Goal: Information Seeking & Learning: Compare options

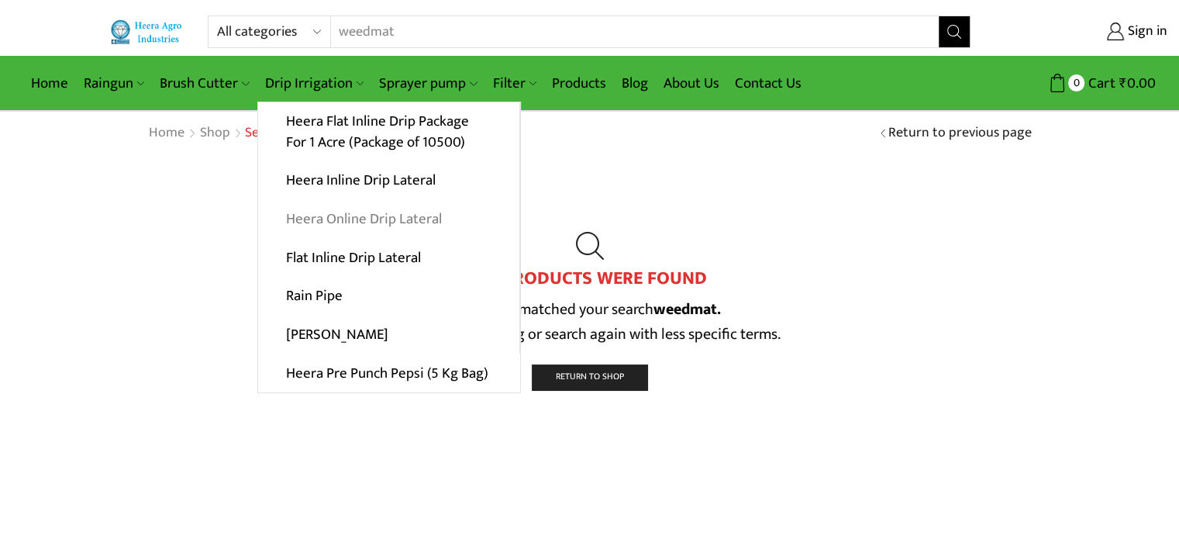
click at [371, 216] on link "Heera Online Drip Lateral" at bounding box center [388, 219] width 261 height 39
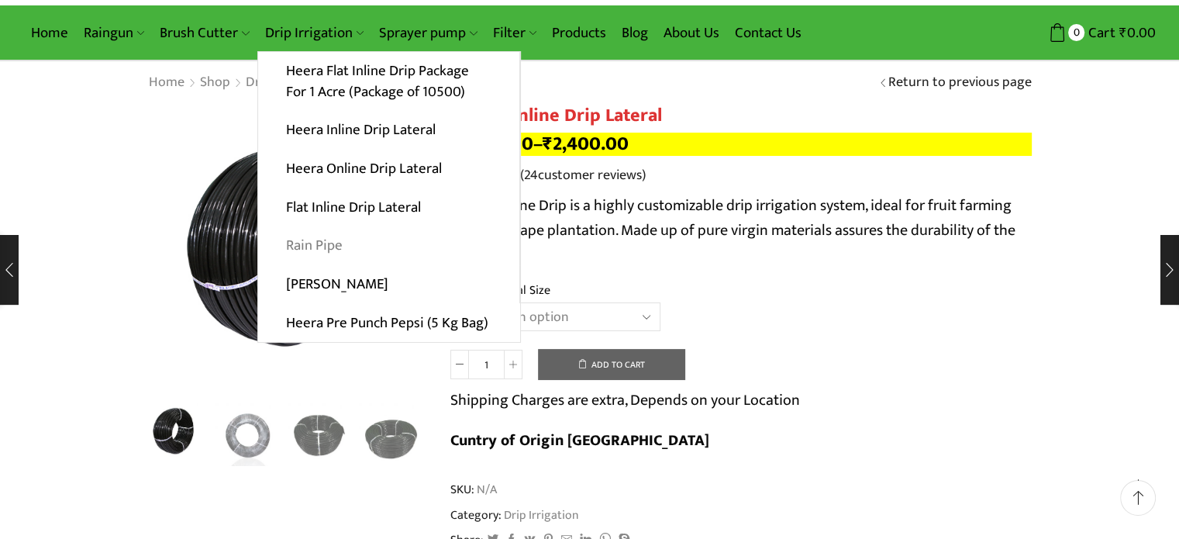
scroll to position [78, 0]
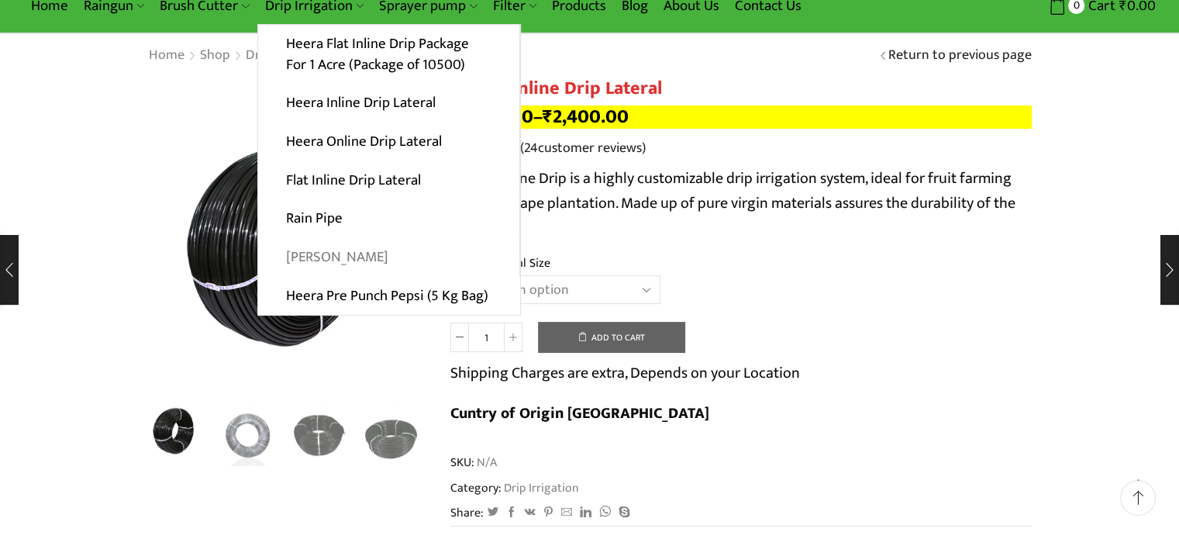
click at [336, 255] on link "[PERSON_NAME]" at bounding box center [388, 257] width 261 height 39
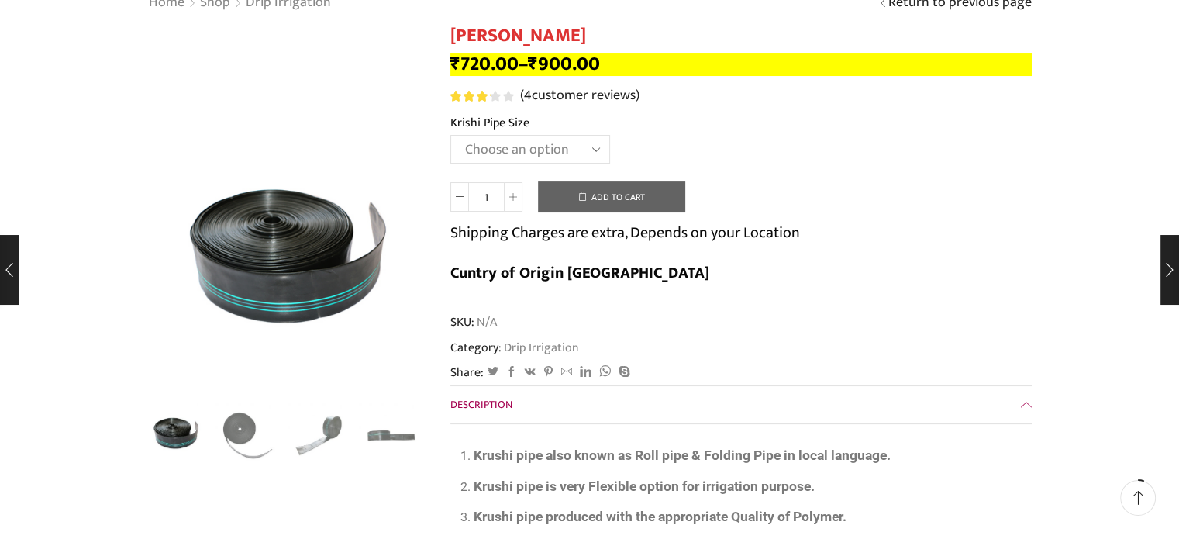
scroll to position [155, 0]
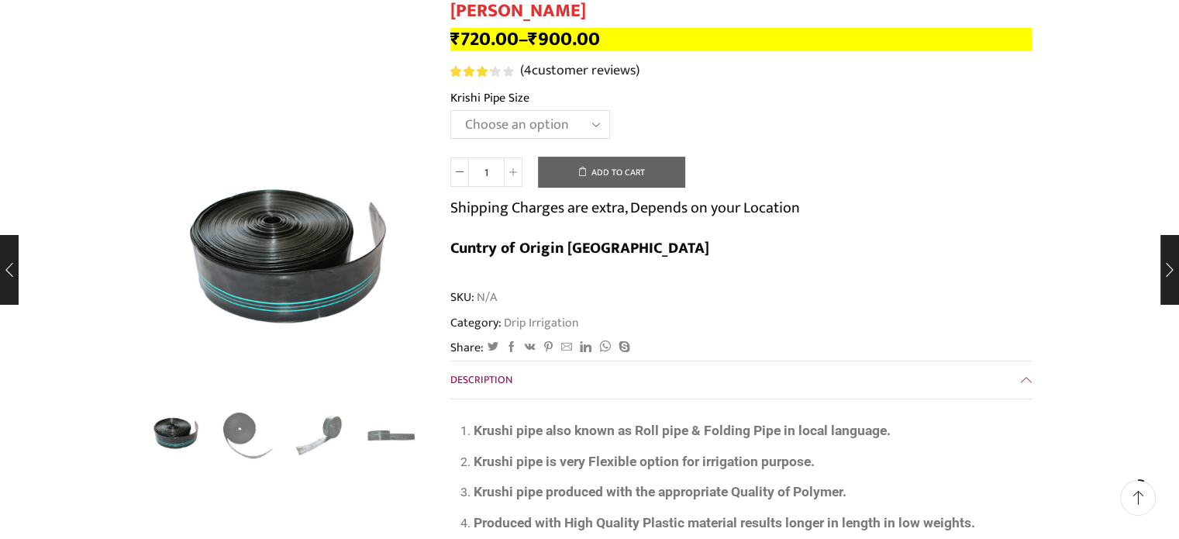
click at [502, 133] on select "Choose an option 10 Kg - 300'ft 8 Kg - 200'ft" at bounding box center [530, 124] width 160 height 29
click at [450, 110] on select "Choose an option 10 Kg - 300'ft 8 Kg - 200'ft" at bounding box center [530, 124] width 160 height 29
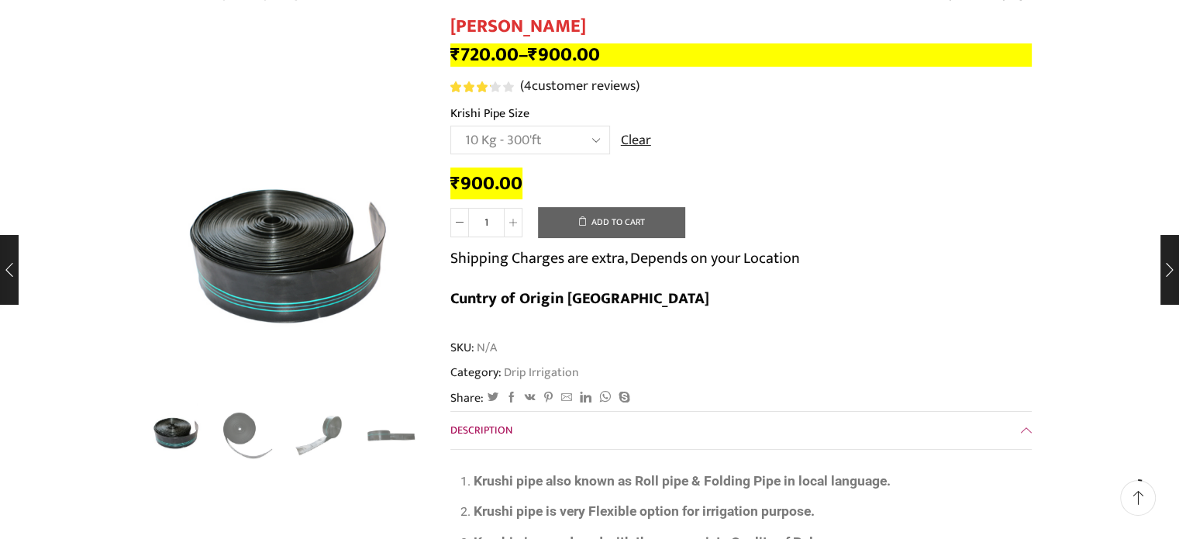
scroll to position [0, 0]
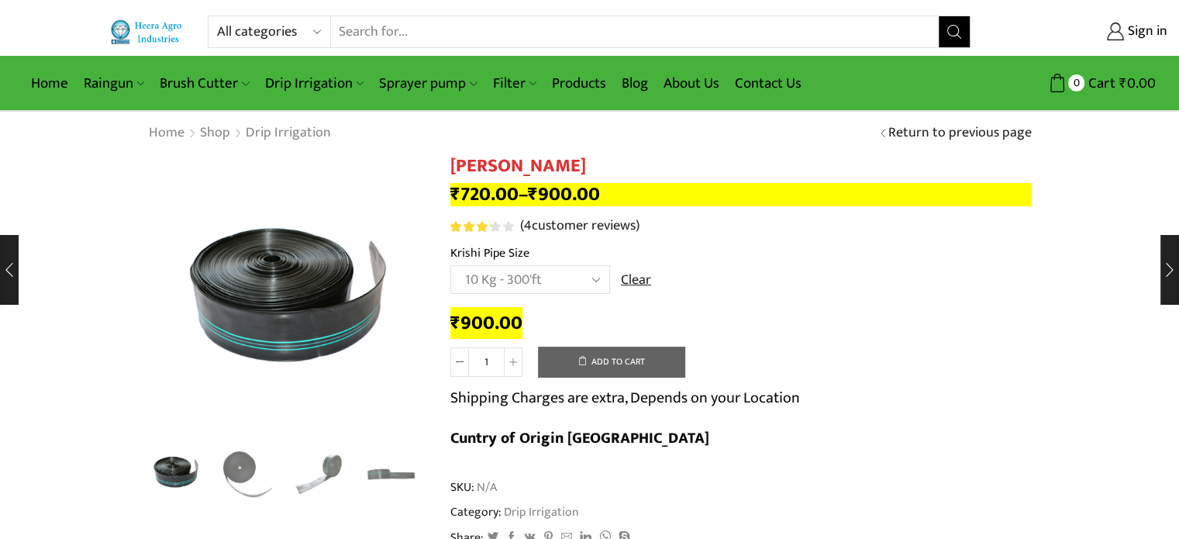
click at [560, 281] on select "Choose an option 10 Kg - 300'ft 8 Kg - 200'ft" at bounding box center [530, 279] width 160 height 29
click at [450, 265] on select "Choose an option 10 Kg - 300'ft 8 Kg - 200'ft" at bounding box center [530, 279] width 160 height 29
click at [775, 309] on div "₹ 720.00 Krishi Pipe quantity 1 Add to cart Shipping Charges are extra, Depends…" at bounding box center [740, 386] width 581 height 157
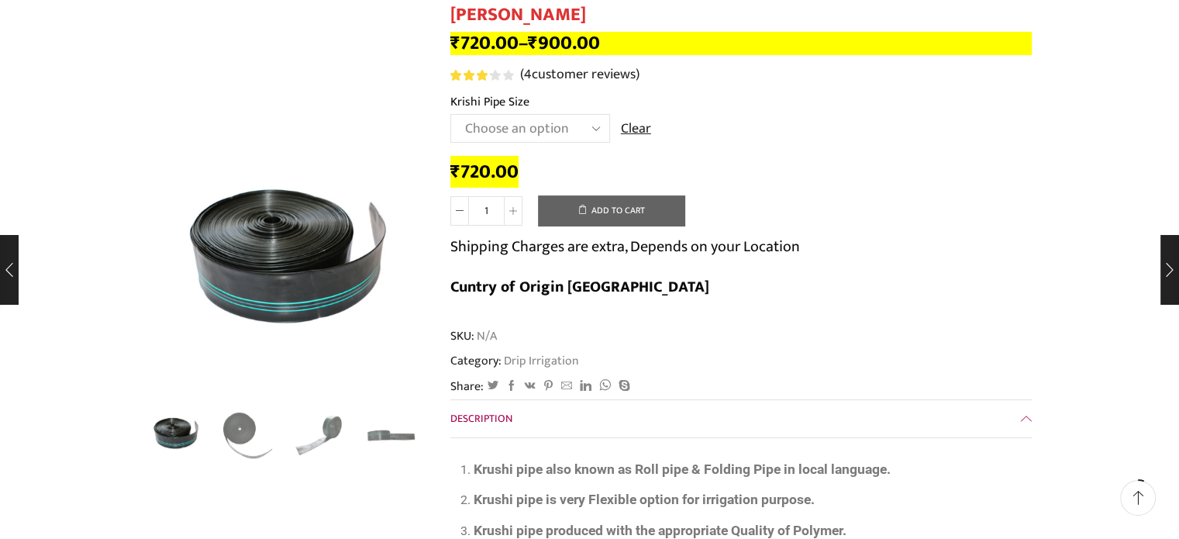
scroll to position [155, 0]
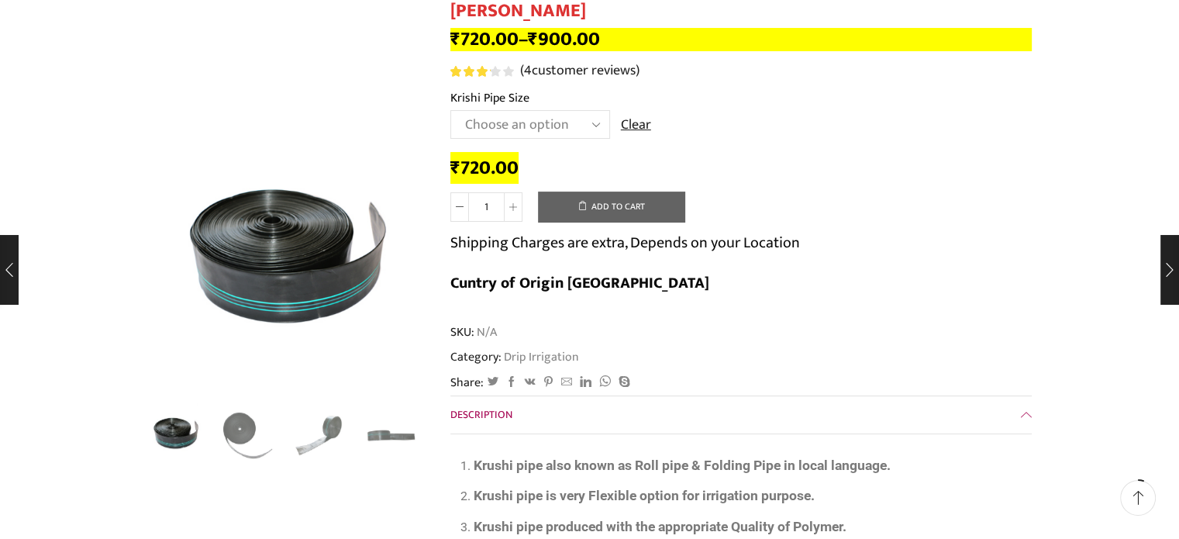
click at [530, 133] on select "Choose an option 10 Kg - 300'ft 8 Kg - 200'ft" at bounding box center [530, 124] width 160 height 29
click at [450, 110] on select "Choose an option 10 Kg - 300'ft 8 Kg - 200'ft" at bounding box center [530, 124] width 160 height 29
select select "10-kg-300ft"
click at [758, 348] on div "Category: Drip Irrigation" at bounding box center [740, 357] width 581 height 18
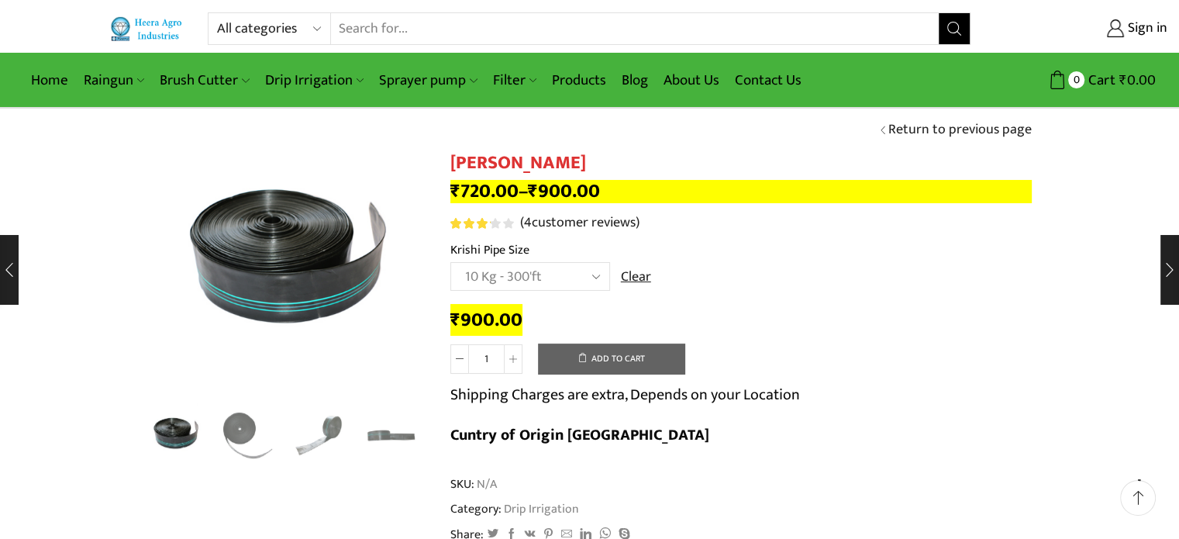
scroll to position [0, 0]
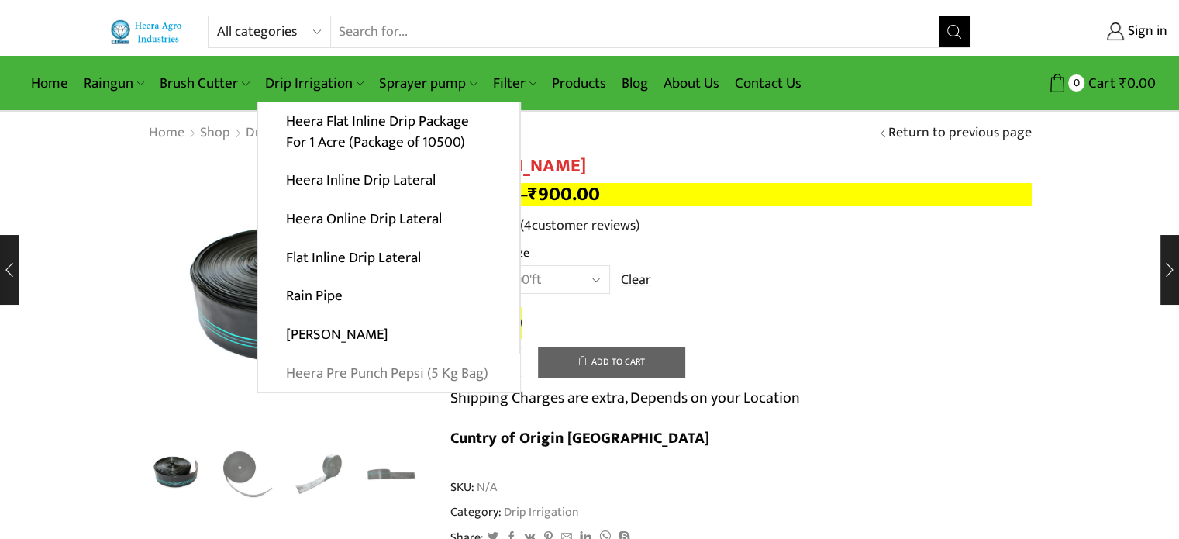
click at [381, 370] on link "Heera Pre Punch Pepsi (5 Kg Bag)" at bounding box center [389, 373] width 262 height 39
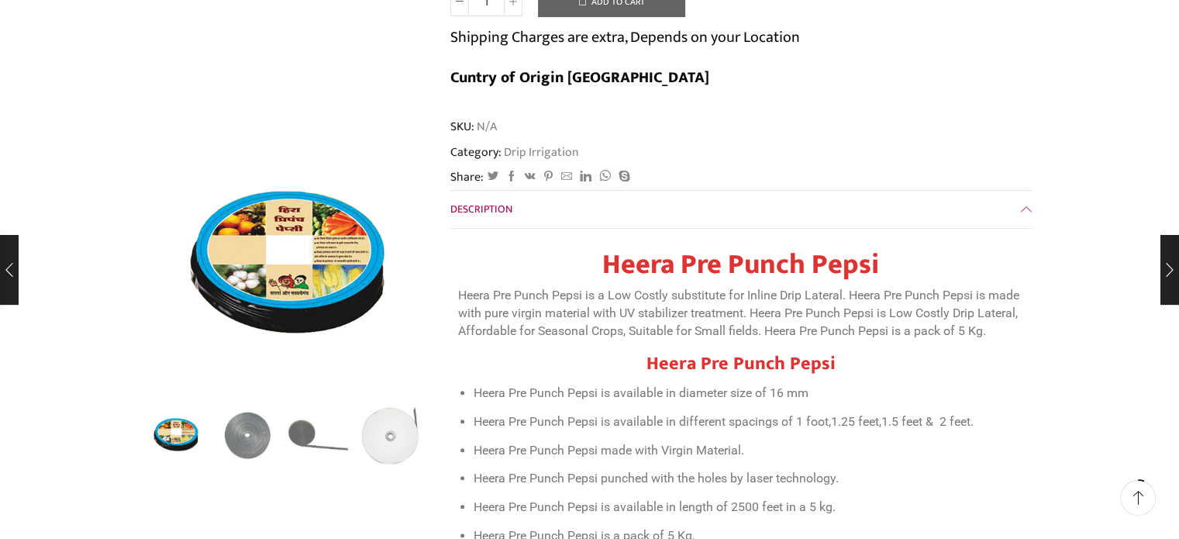
scroll to position [465, 0]
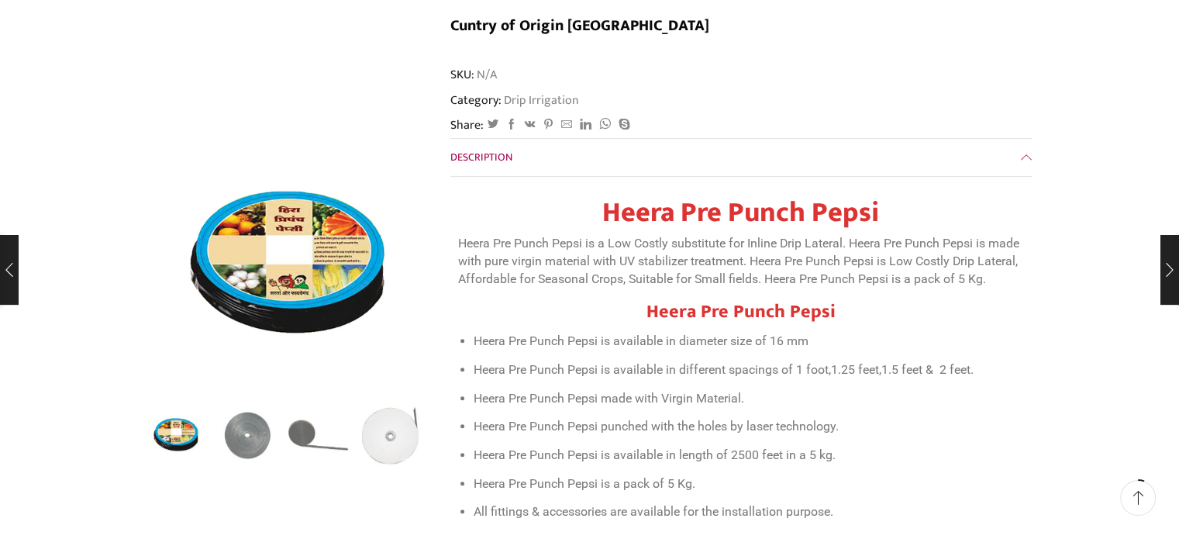
click at [816, 359] on li "Heera Pre Punch Pepsi is available in different spacings of 1 foot,1.25 feet,1.…" at bounding box center [749, 370] width 550 height 22
click at [864, 359] on li "Heera Pre Punch Pepsi is available in different spacings of 1 foot,1.25 feet,1.…" at bounding box center [749, 370] width 550 height 22
click at [643, 444] on li "Heera Pre Punch Pepsi is available in length of 2500 feet in a 5 kg." at bounding box center [749, 455] width 550 height 22
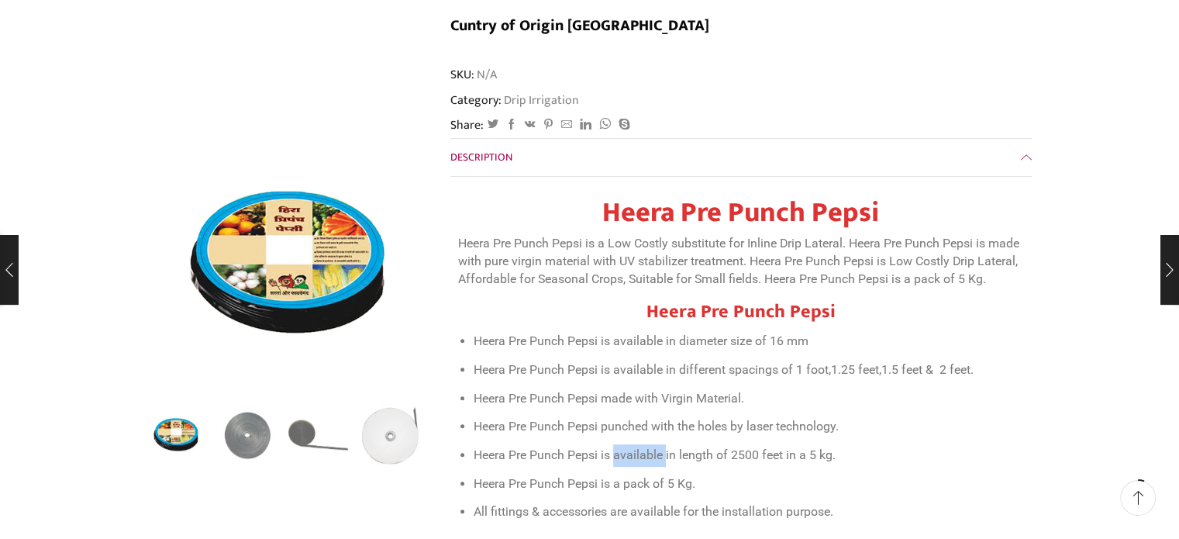
click at [643, 444] on li "Heera Pre Punch Pepsi is available in length of 2500 feet in a 5 kg." at bounding box center [749, 455] width 550 height 22
click at [747, 444] on li "Heera Pre Punch Pepsi is available in length of 2500 feet in a 5 kg." at bounding box center [749, 455] width 550 height 22
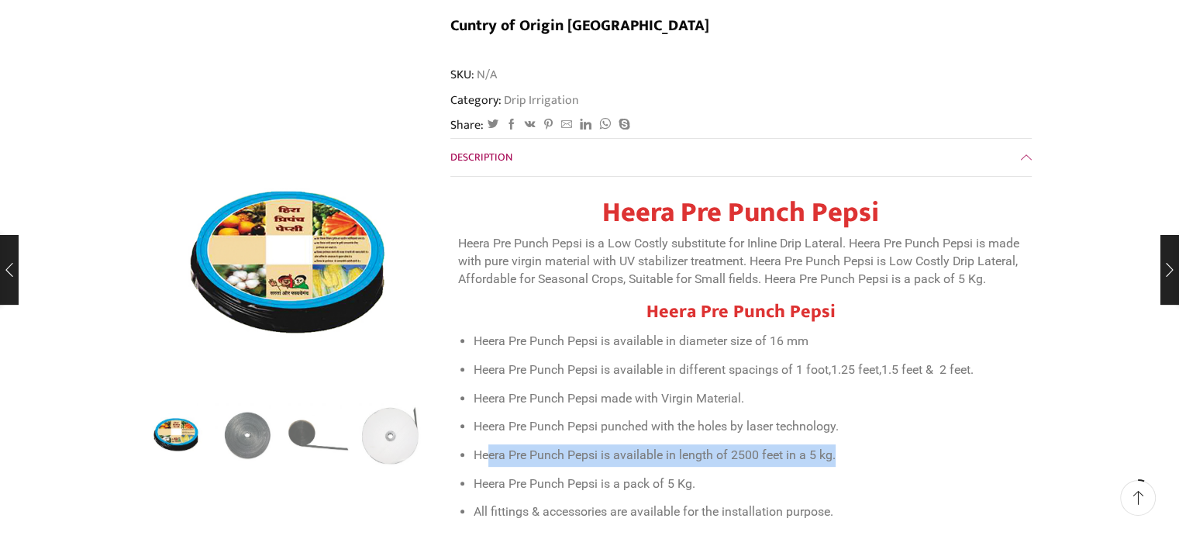
drag, startPoint x: 836, startPoint y: 413, endPoint x: 489, endPoint y: 416, distance: 347.3
click at [489, 444] on li "Heera Pre Punch Pepsi is available in length of 2500 feet in a 5 kg." at bounding box center [749, 455] width 550 height 22
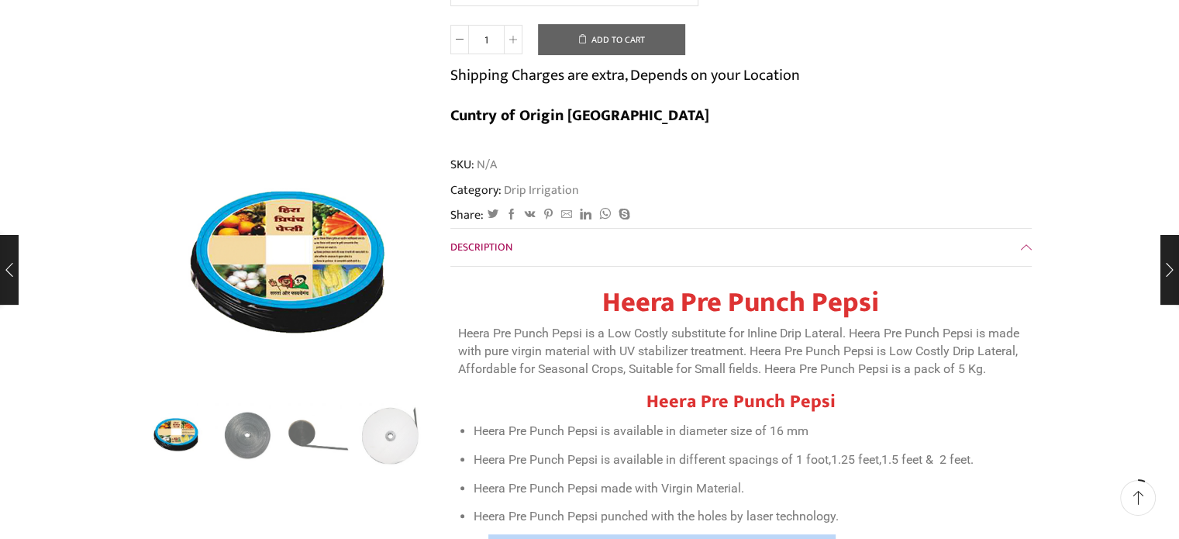
scroll to position [543, 0]
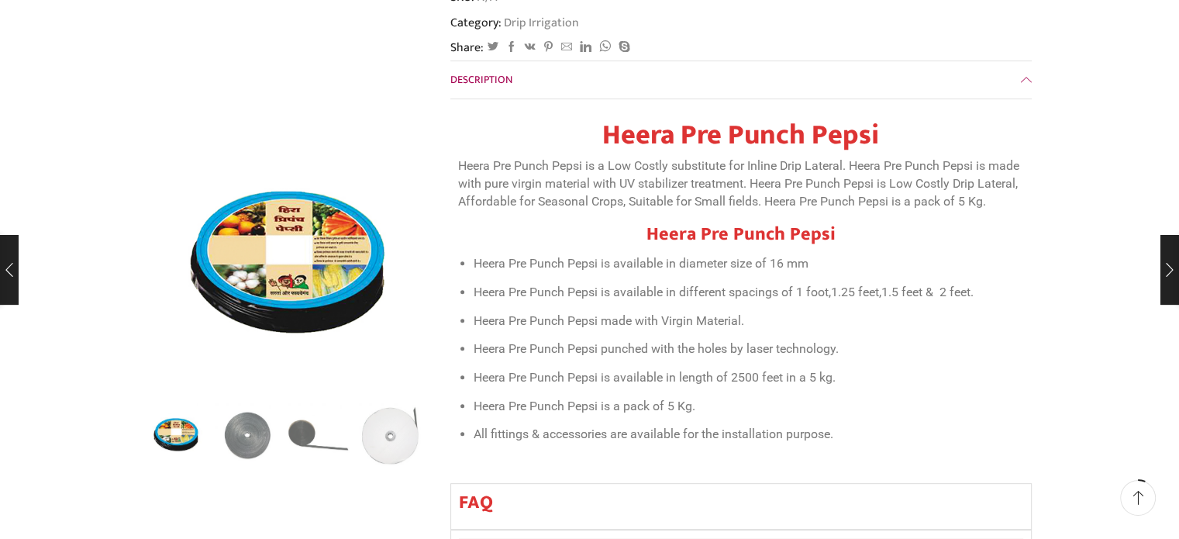
click at [907, 338] on li "Heera Pre Punch Pepsi punched with the holes by laser technology." at bounding box center [749, 349] width 550 height 22
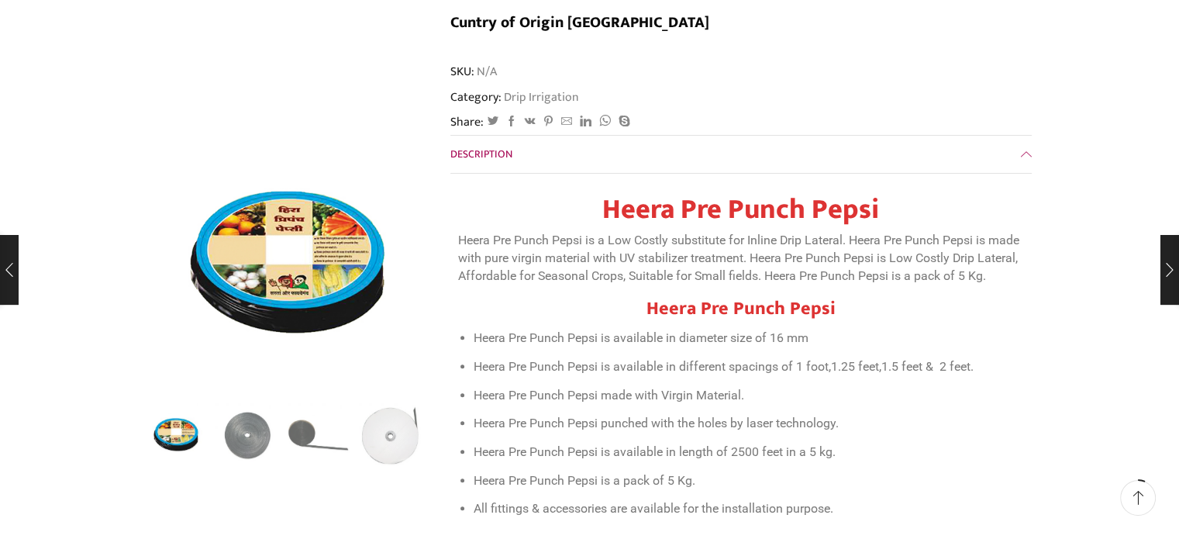
scroll to position [465, 0]
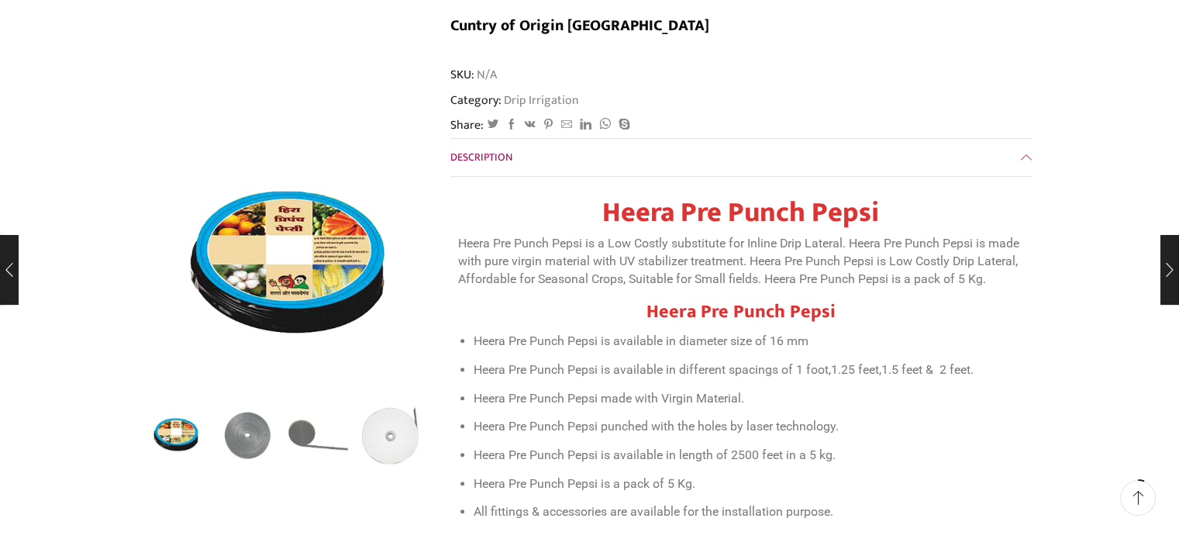
click at [830, 235] on p "Heera Pre Punch Pepsi is a Low Costly substitute for Inline Drip Lateral. Heera…" at bounding box center [741, 261] width 566 height 53
click at [955, 235] on p "Heera Pre Punch Pepsi is a Low Costly substitute for Inline Drip Lateral. Heera…" at bounding box center [741, 261] width 566 height 53
click at [651, 235] on p "Heera Pre Punch Pepsi is a Low Costly substitute for Inline Drip Lateral. Heera…" at bounding box center [741, 261] width 566 height 53
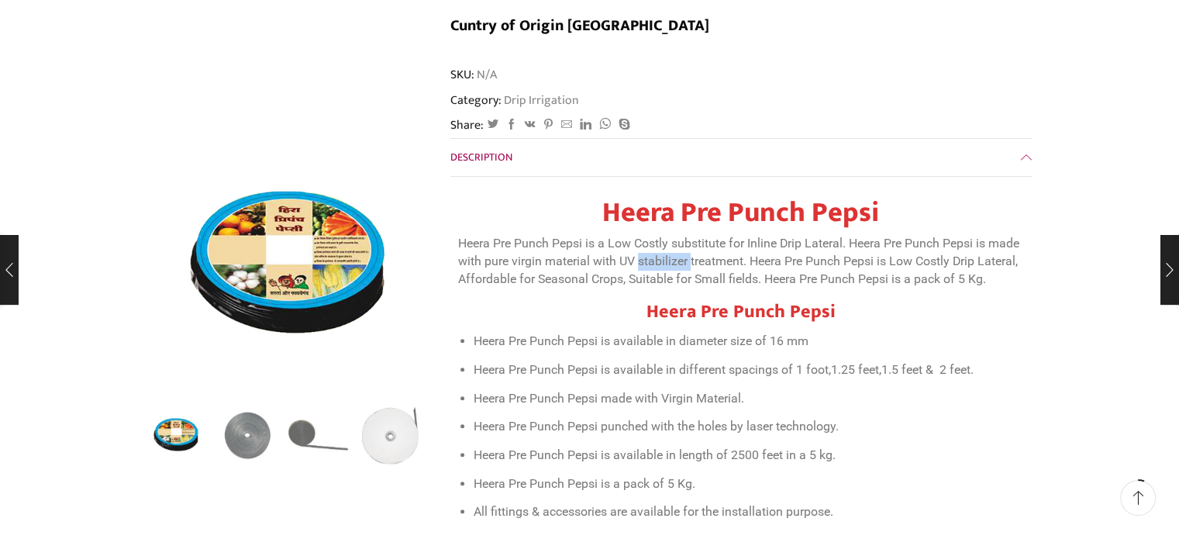
click at [651, 235] on p "Heera Pre Punch Pepsi is a Low Costly substitute for Inline Drip Lateral. Heera…" at bounding box center [741, 261] width 566 height 53
click at [739, 235] on p "Heera Pre Punch Pepsi is a Low Costly substitute for Inline Drip Lateral. Heera…" at bounding box center [741, 261] width 566 height 53
click at [856, 235] on p "Heera Pre Punch Pepsi is a Low Costly substitute for Inline Drip Lateral. Heera…" at bounding box center [741, 261] width 566 height 53
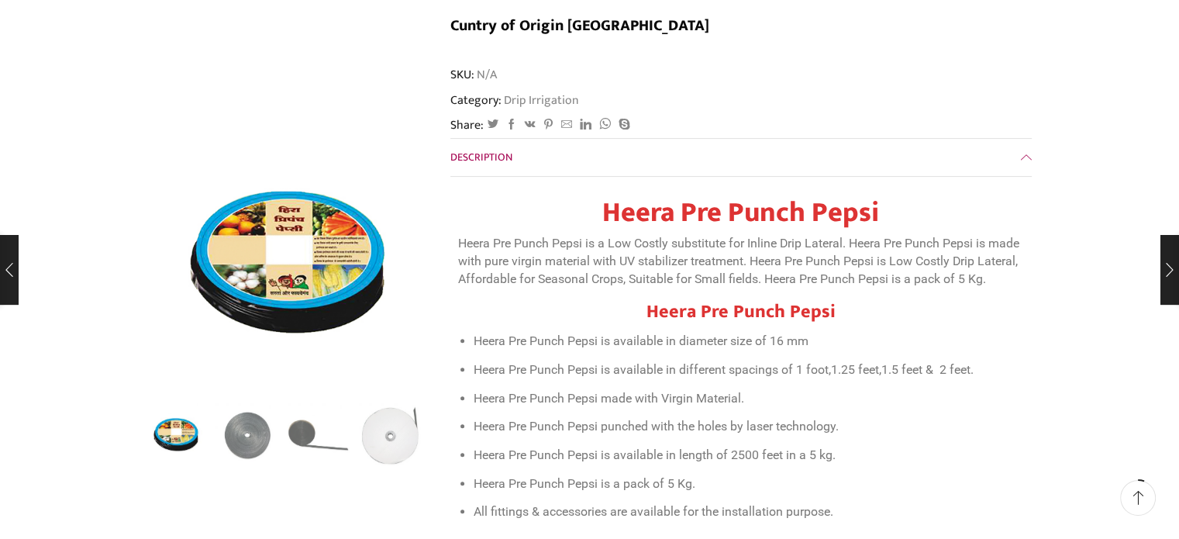
click at [992, 235] on p "Heera Pre Punch Pepsi is a Low Costly substitute for Inline Drip Lateral. Heera…" at bounding box center [741, 261] width 566 height 53
click at [543, 237] on p "Heera Pre Punch Pepsi is a Low Costly substitute for Inline Drip Lateral. Heera…" at bounding box center [741, 261] width 566 height 53
click at [619, 235] on p "Heera Pre Punch Pepsi is a Low Costly substitute for Inline Drip Lateral. Heera…" at bounding box center [741, 261] width 566 height 53
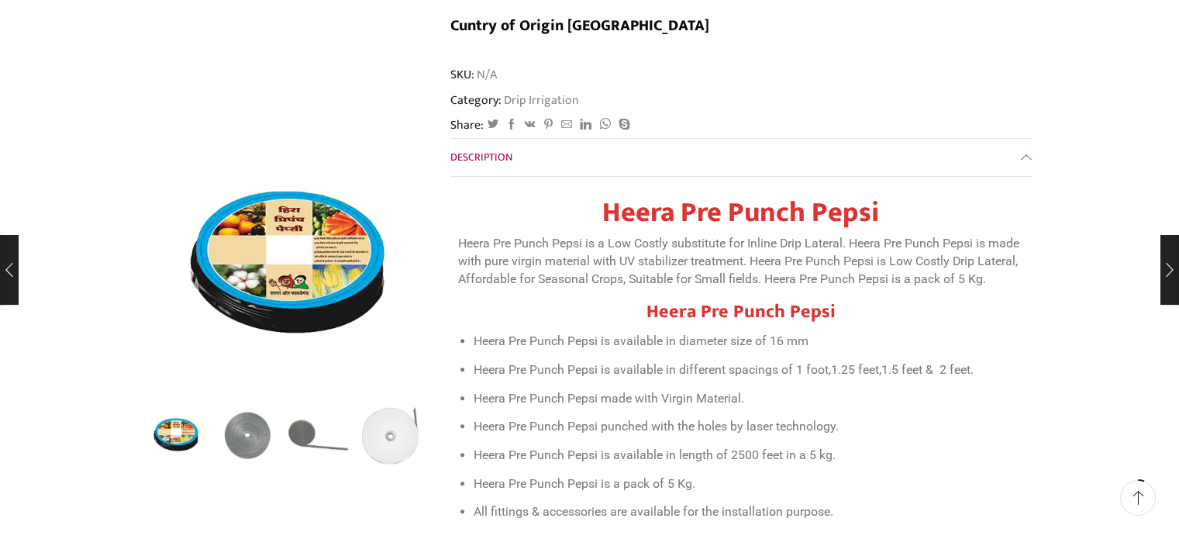
click at [743, 235] on p "Heera Pre Punch Pepsi is a Low Costly substitute for Inline Drip Lateral. Heera…" at bounding box center [741, 261] width 566 height 53
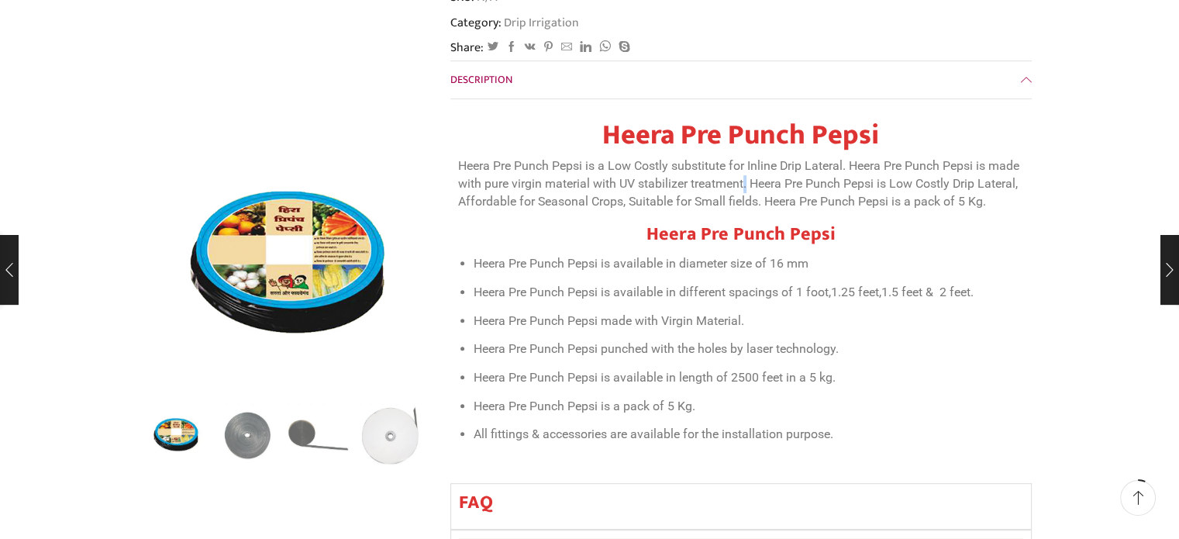
scroll to position [0, 0]
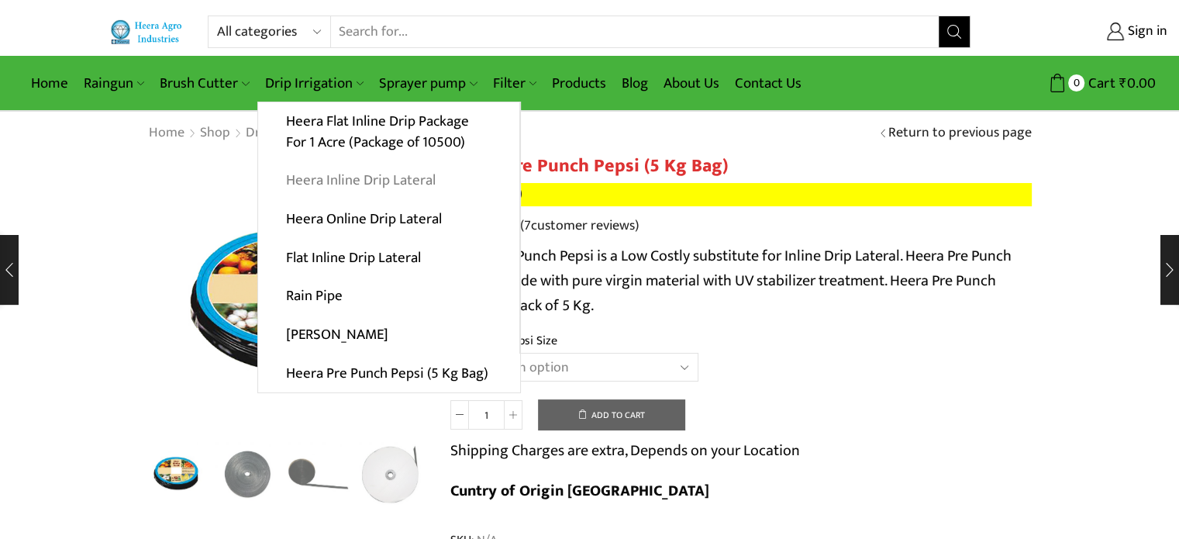
click at [356, 182] on link "Heera Inline Drip Lateral" at bounding box center [388, 180] width 261 height 39
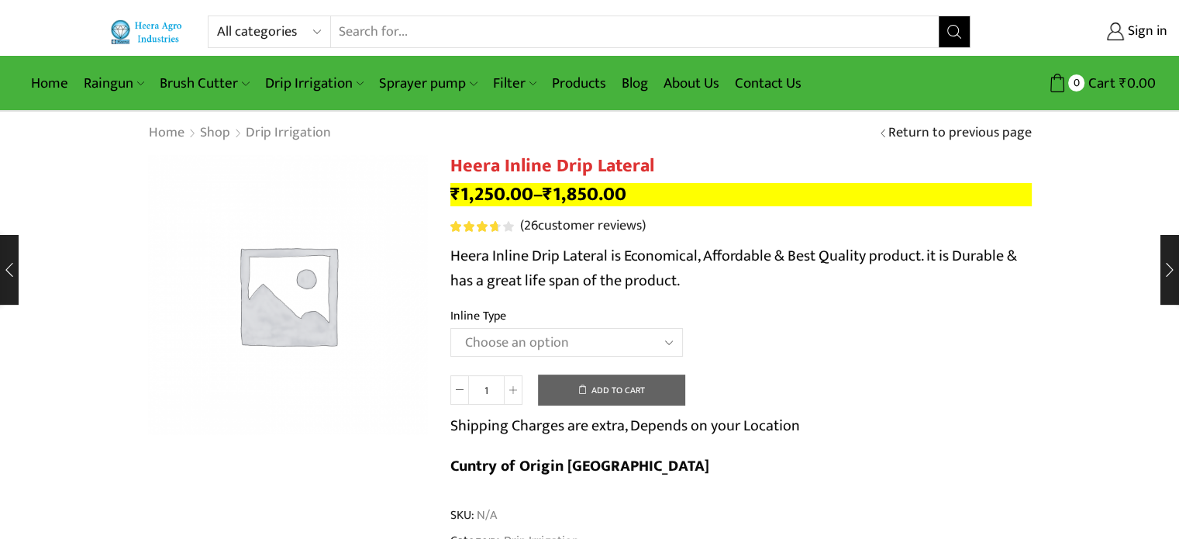
click at [664, 249] on p "Heera Inline Drip Lateral is Economical, Affordable & Best Quality product. it …" at bounding box center [740, 268] width 581 height 50
drag, startPoint x: 664, startPoint y: 249, endPoint x: 672, endPoint y: 249, distance: 8.5
click at [664, 249] on p "Heera Inline Drip Lateral is Economical, Affordable & Best Quality product. it …" at bounding box center [740, 268] width 581 height 50
click at [912, 249] on p "Heera Inline Drip Lateral is Economical, Affordable & Best Quality product. it …" at bounding box center [740, 268] width 581 height 50
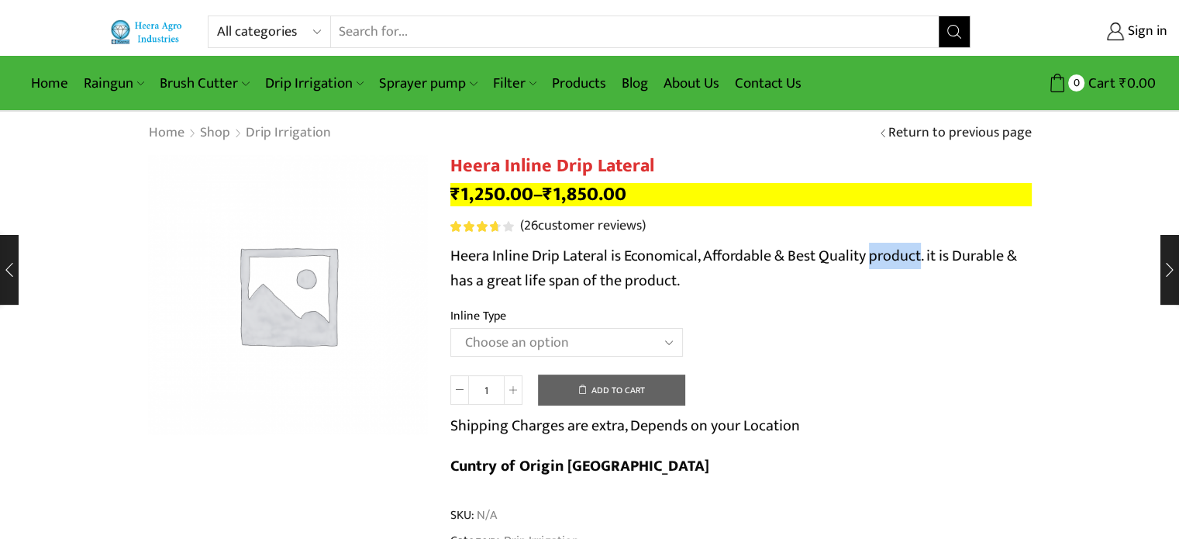
click at [626, 353] on select "Choose an option Heera Inline 12 MM (30CM) Heera Inline 12 MM (38CM) Heera Inli…" at bounding box center [566, 342] width 233 height 29
select select "Heera Inline 20 MM (38CM)"
click at [450, 328] on select "Choose an option Heera Inline 12 MM (30CM) Heera Inline 12 MM (38CM) Heera Inli…" at bounding box center [566, 342] width 233 height 29
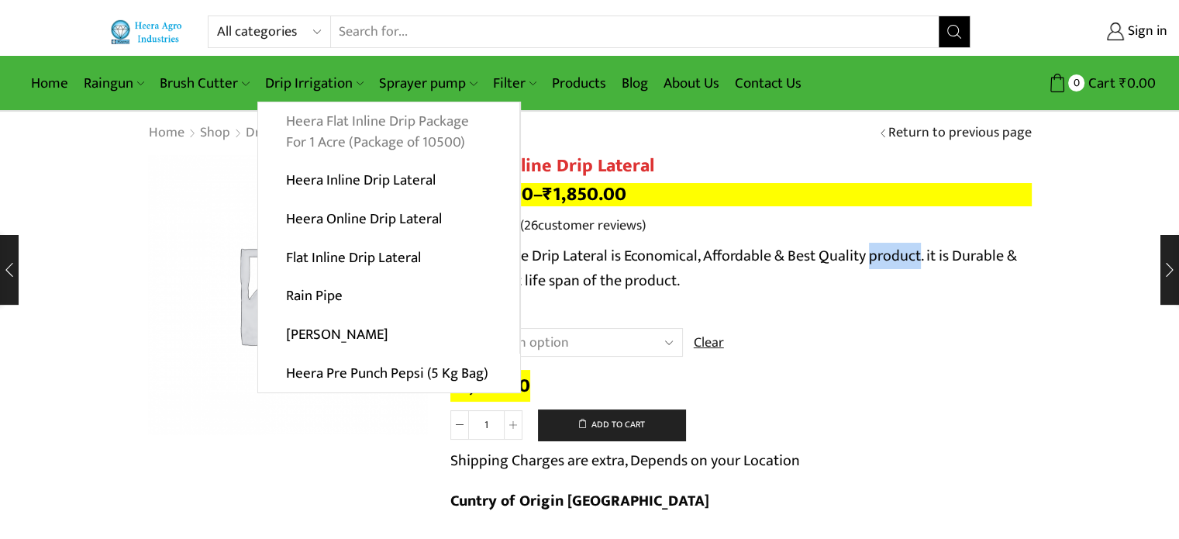
click at [360, 136] on link "Heera Flat Inline Drip Package For 1 Acre (Package of 10500)" at bounding box center [388, 132] width 261 height 60
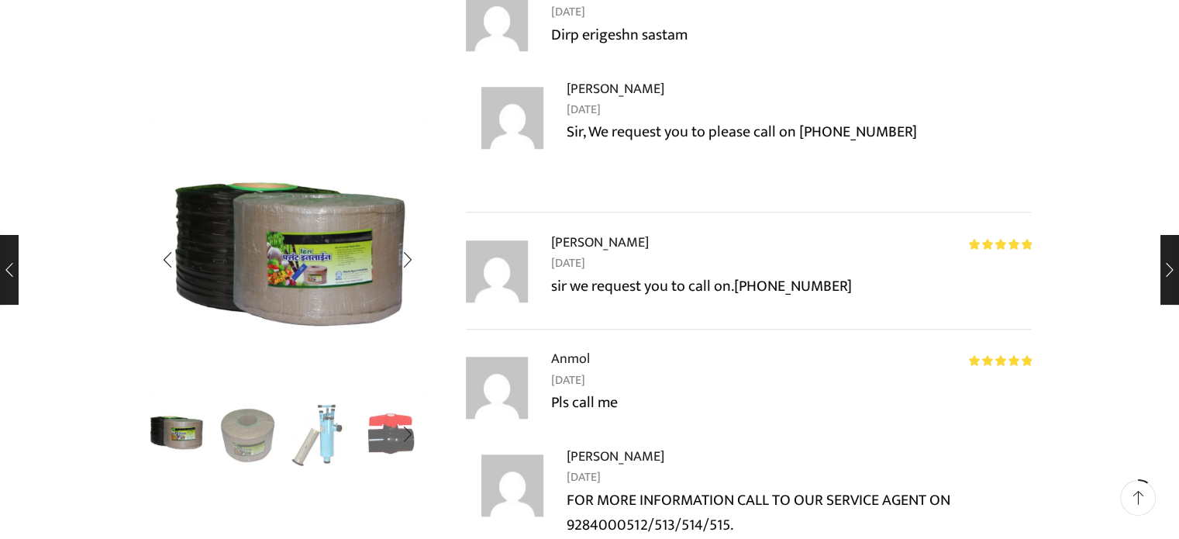
scroll to position [1395, 0]
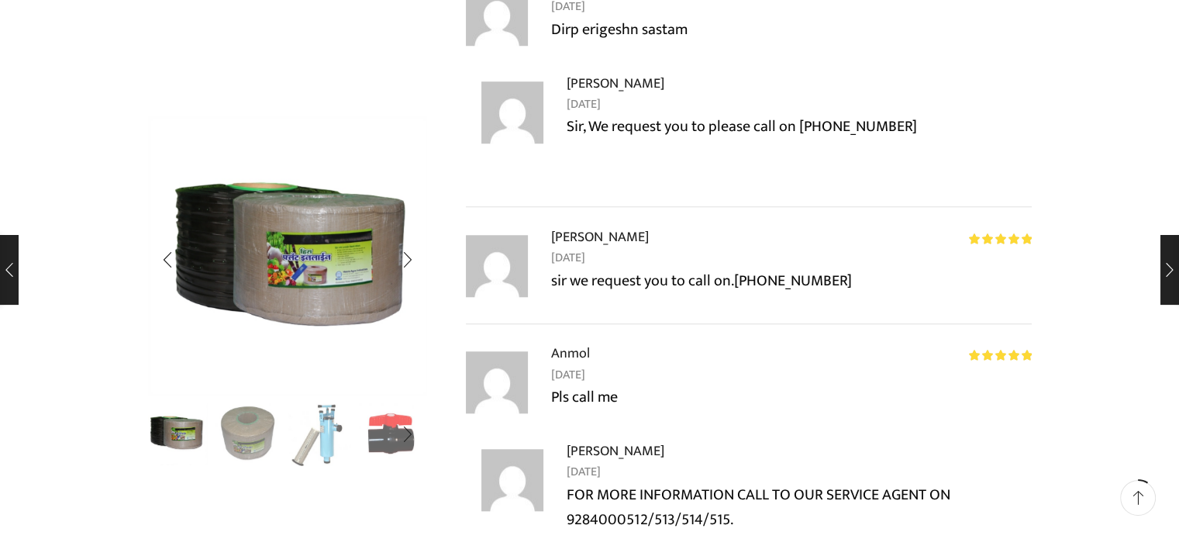
click at [241, 427] on img "2 / 10" at bounding box center [248, 433] width 64 height 64
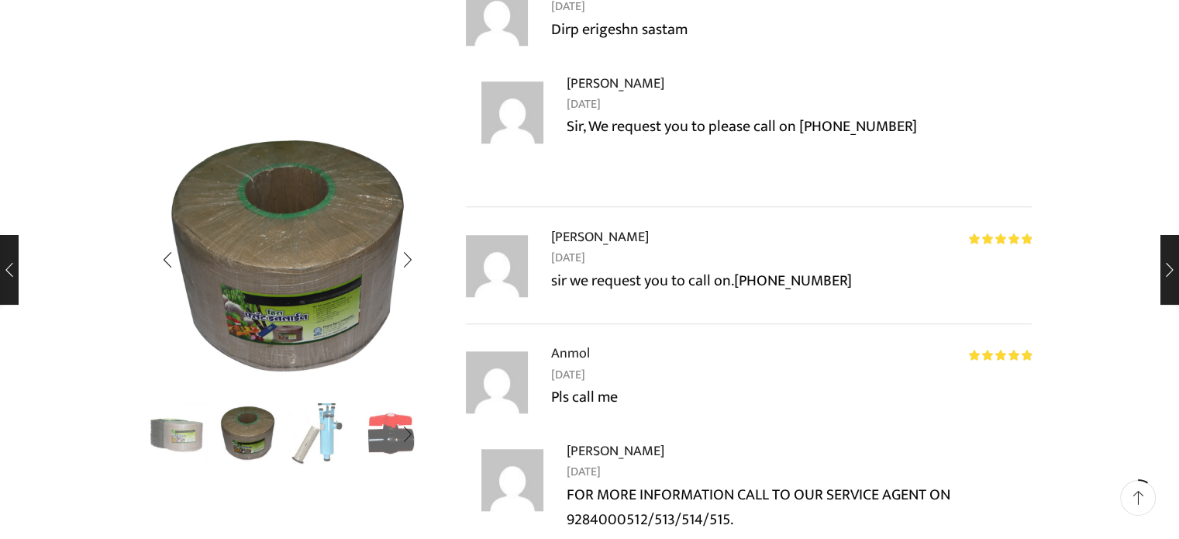
click at [319, 433] on img "3 / 10" at bounding box center [320, 433] width 64 height 64
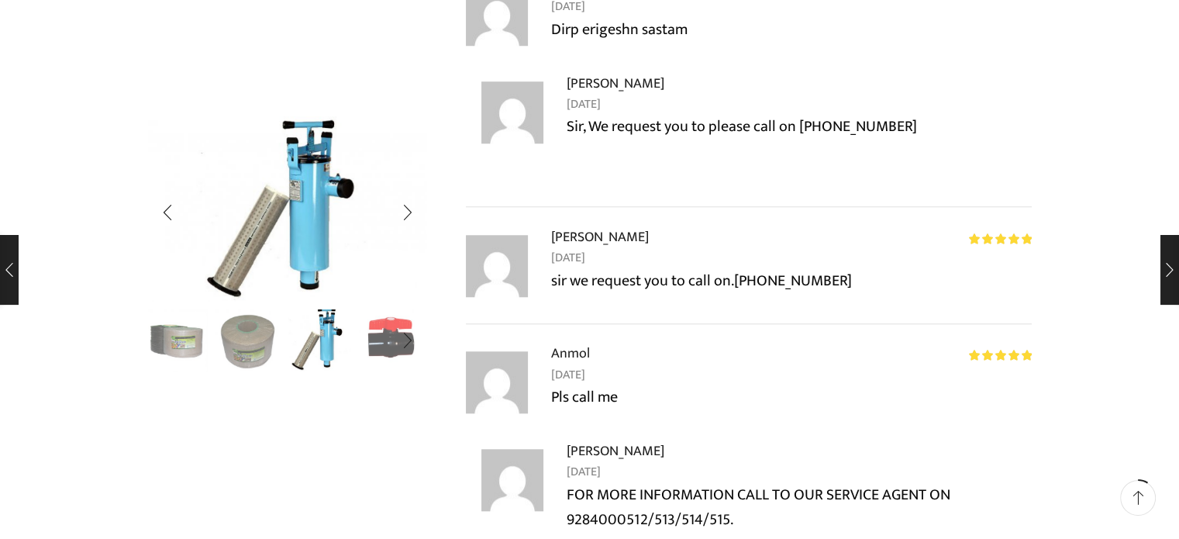
click at [380, 344] on img "4 / 10" at bounding box center [391, 339] width 64 height 64
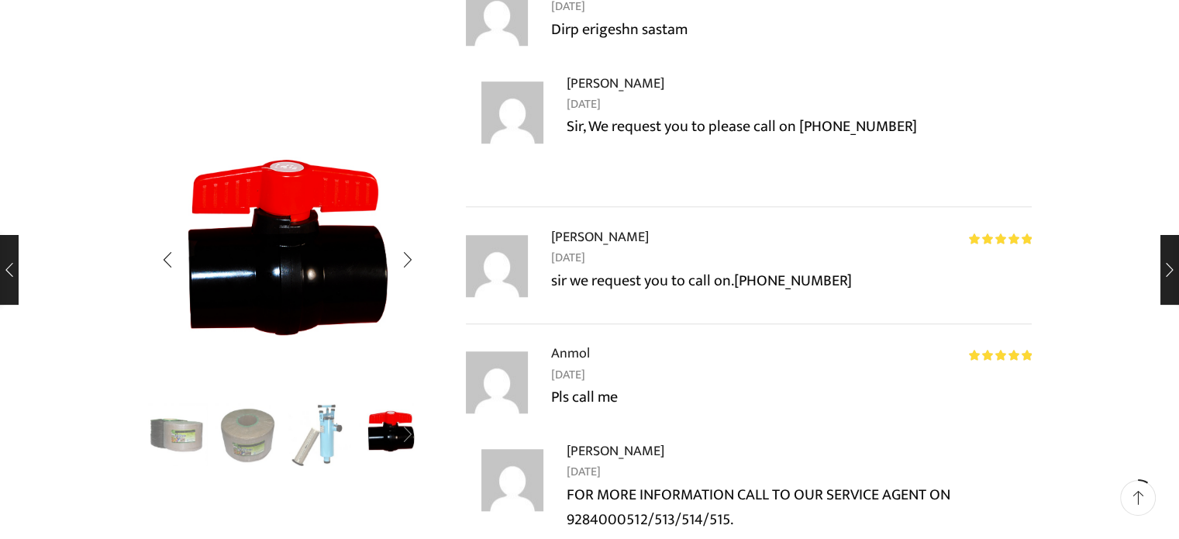
click at [409, 431] on div "Next slide" at bounding box center [407, 435] width 39 height 39
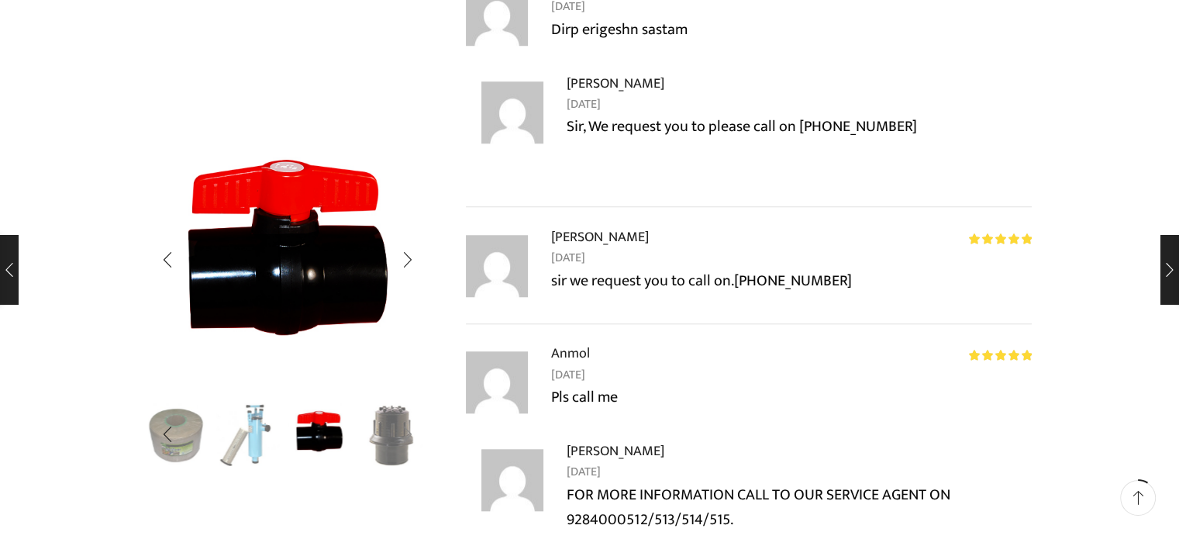
click at [391, 433] on div "Next slide" at bounding box center [407, 435] width 39 height 39
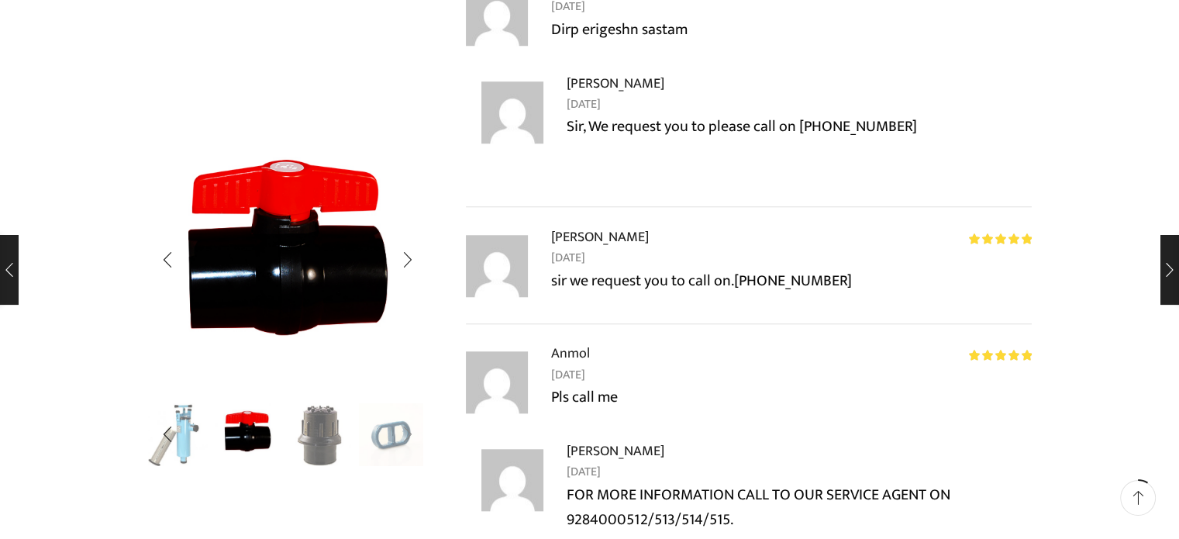
click at [390, 433] on div "Next slide" at bounding box center [407, 435] width 39 height 39
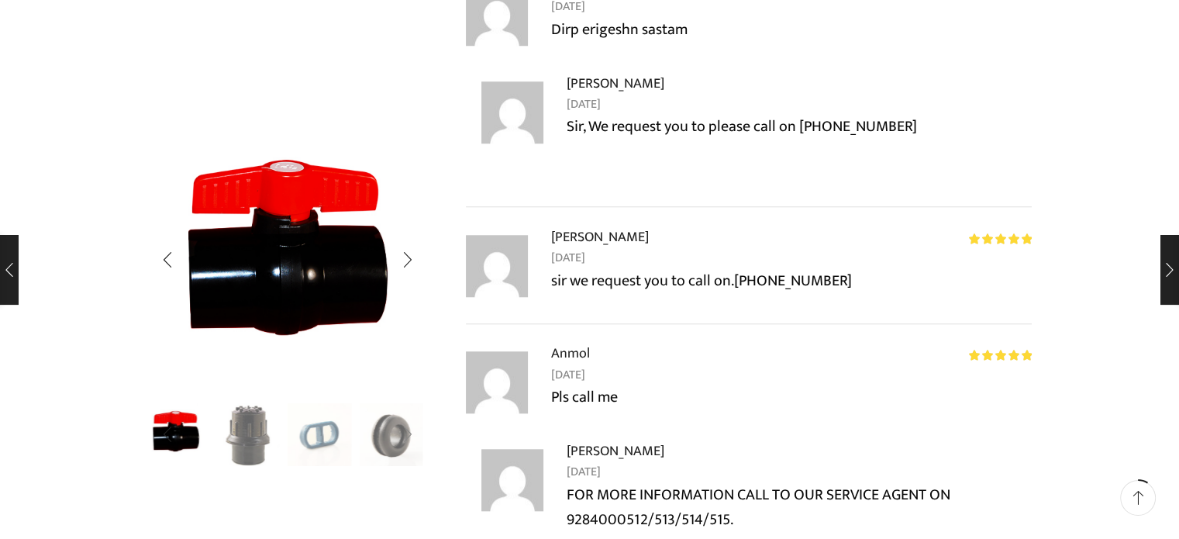
click at [390, 433] on div "Next slide" at bounding box center [407, 435] width 39 height 39
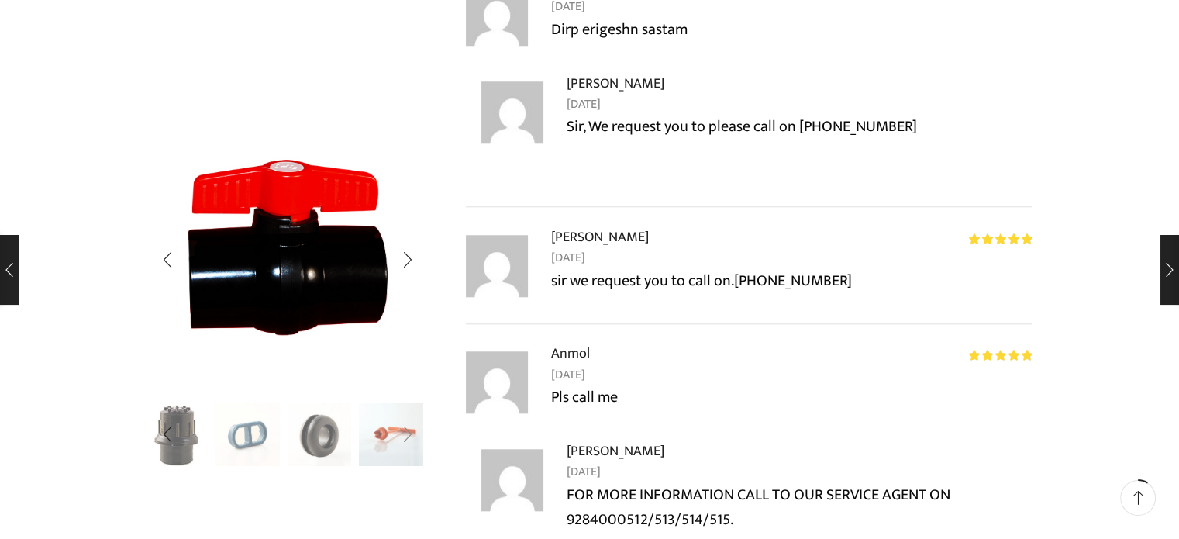
click at [398, 432] on div "Next slide" at bounding box center [407, 435] width 39 height 39
click at [369, 429] on img "8 / 10" at bounding box center [391, 433] width 64 height 64
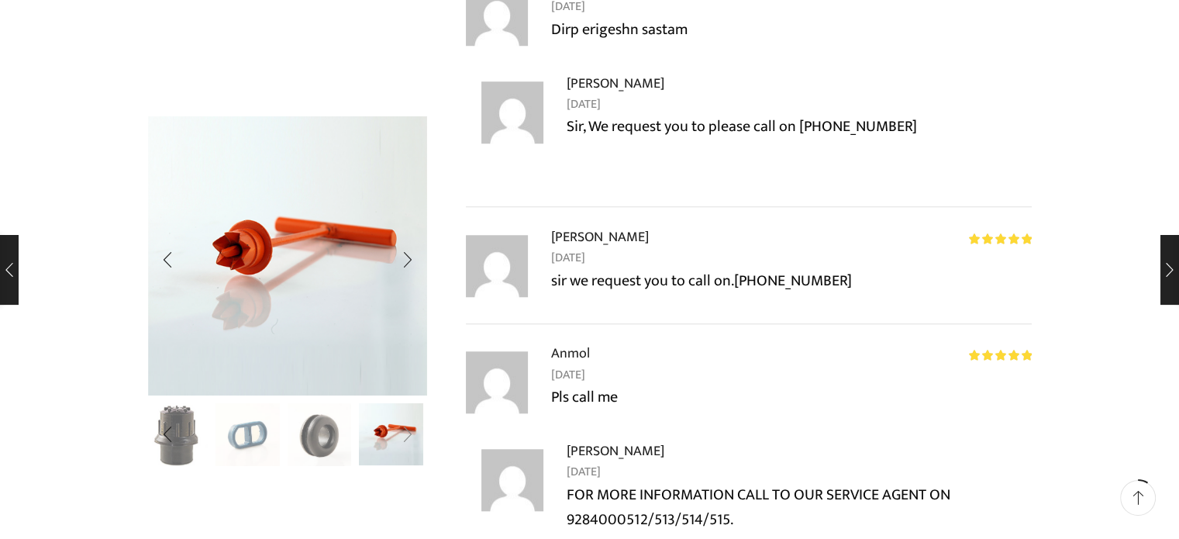
click at [405, 431] on div "Next slide" at bounding box center [407, 435] width 39 height 39
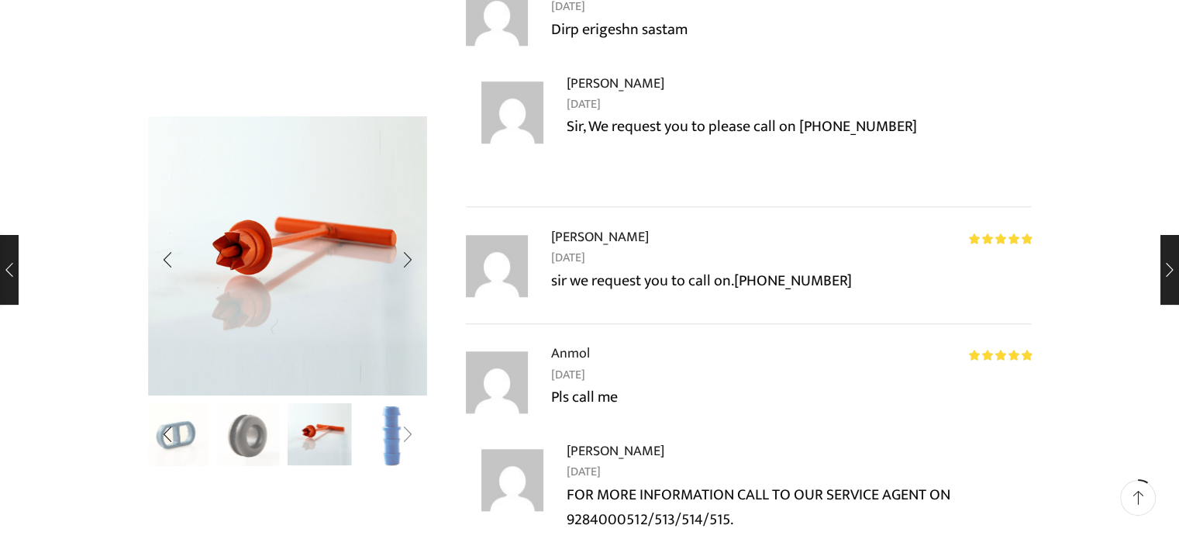
click at [395, 431] on div "Next slide" at bounding box center [407, 435] width 39 height 39
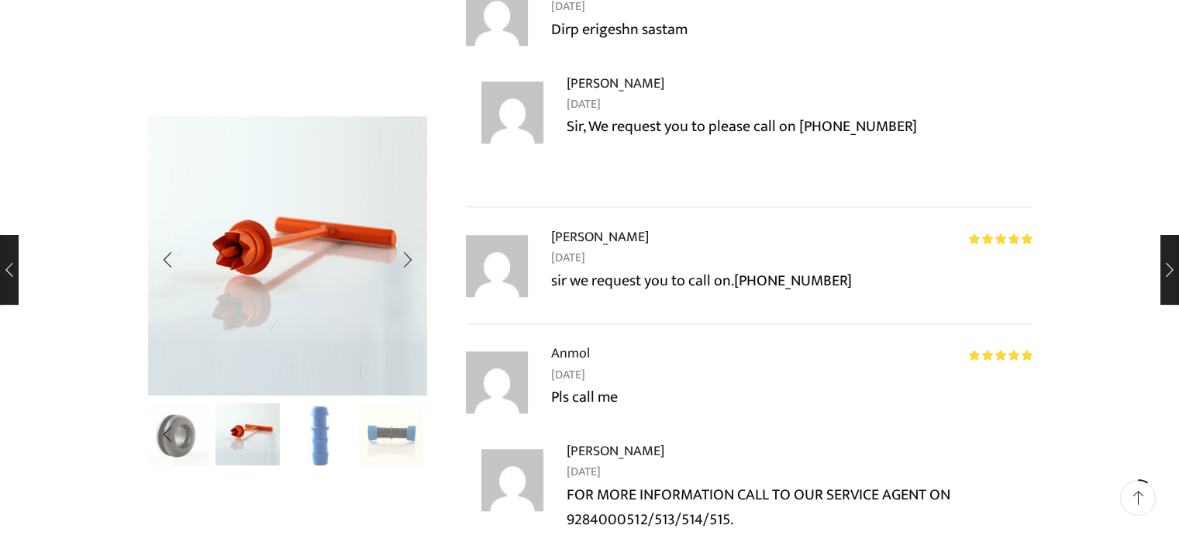
click at [406, 433] on img "10 / 10" at bounding box center [391, 433] width 64 height 64
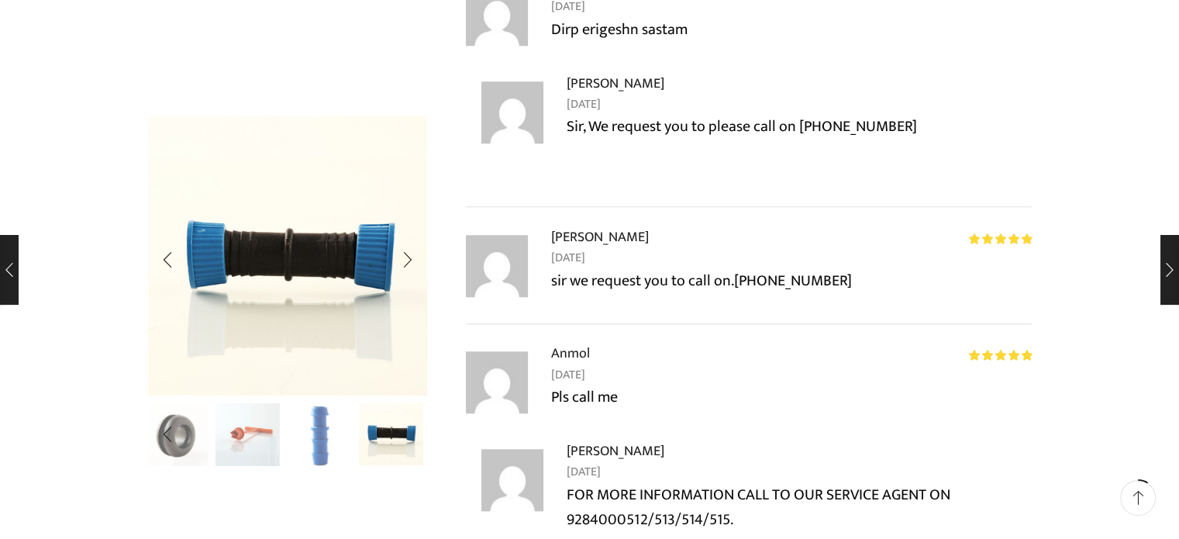
click at [402, 433] on img "10 / 10" at bounding box center [391, 433] width 64 height 64
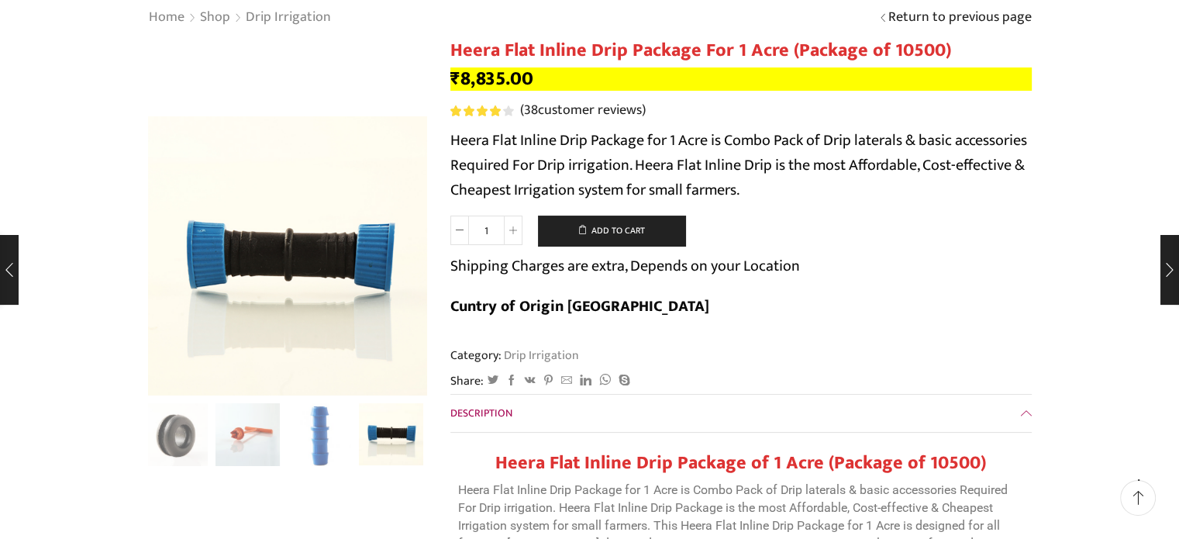
scroll to position [233, 0]
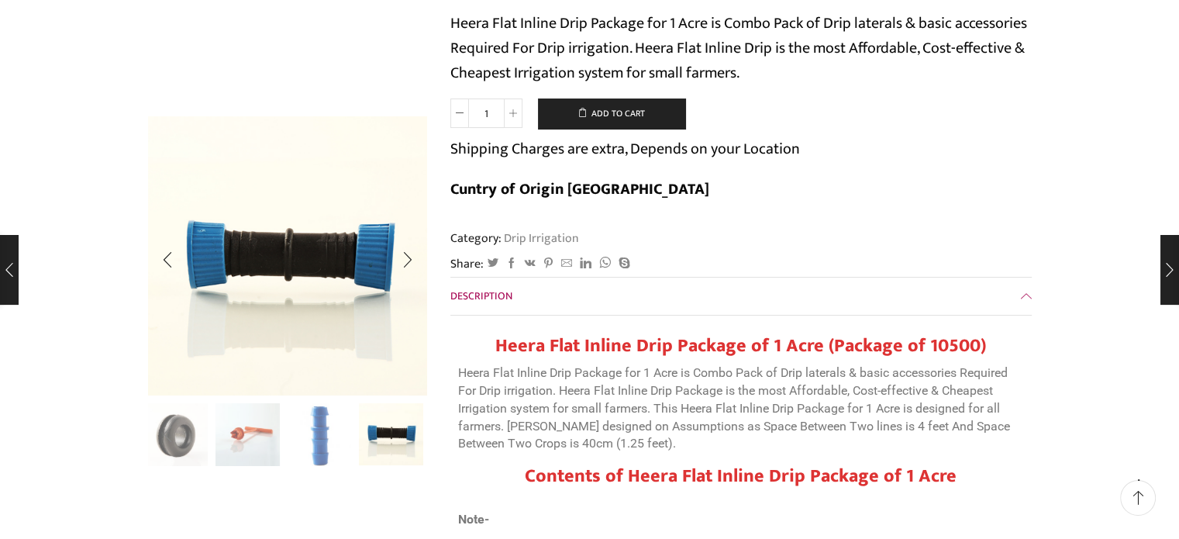
click at [167, 433] on div "Previous slide" at bounding box center [167, 435] width 39 height 39
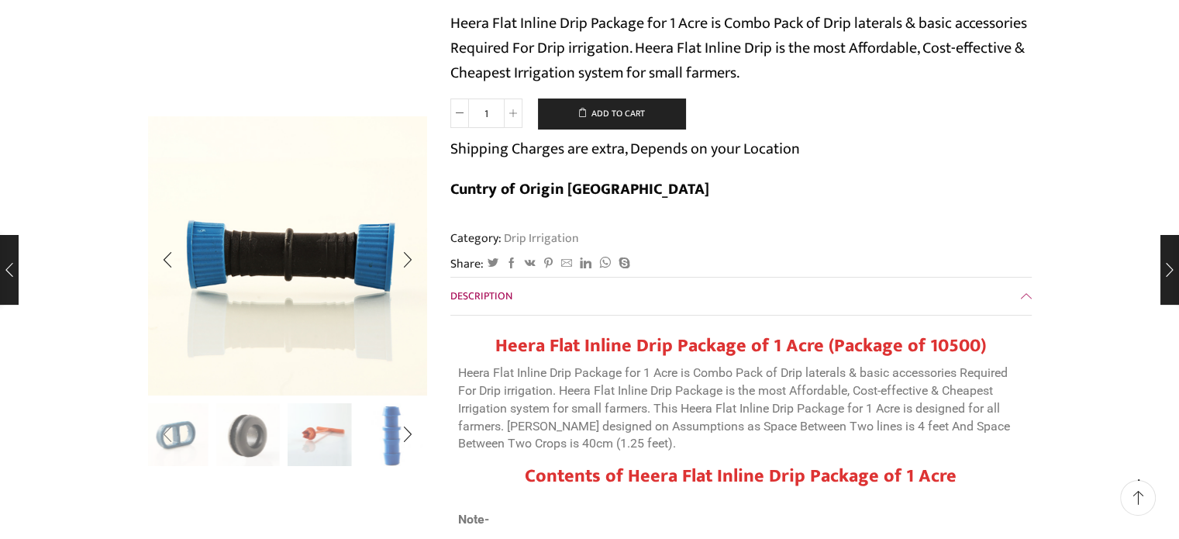
click at [167, 432] on div "Previous slide" at bounding box center [167, 435] width 39 height 39
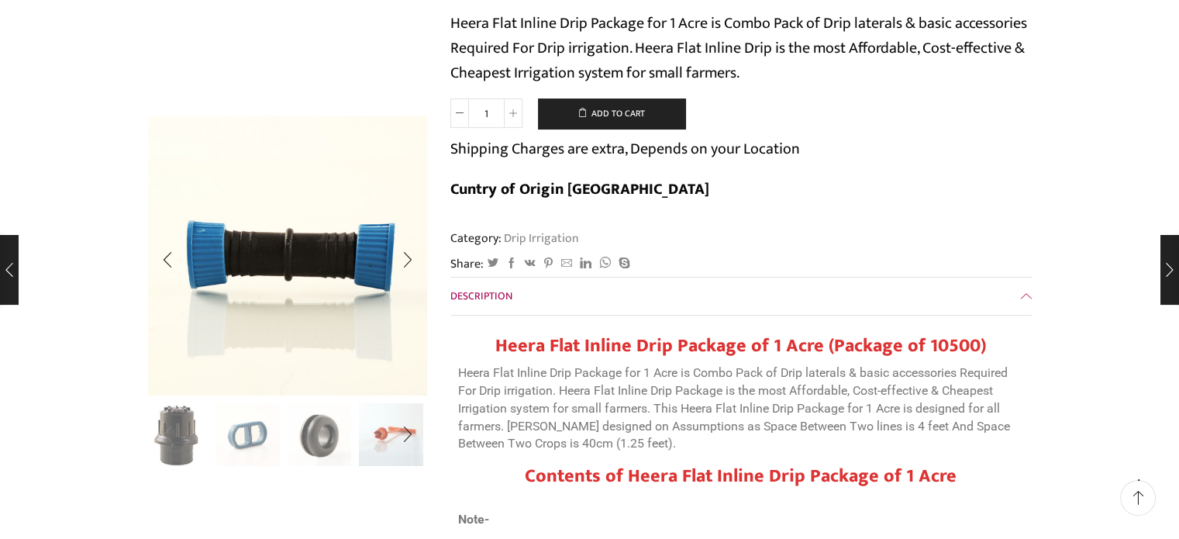
click at [167, 432] on div "Previous slide" at bounding box center [167, 435] width 39 height 39
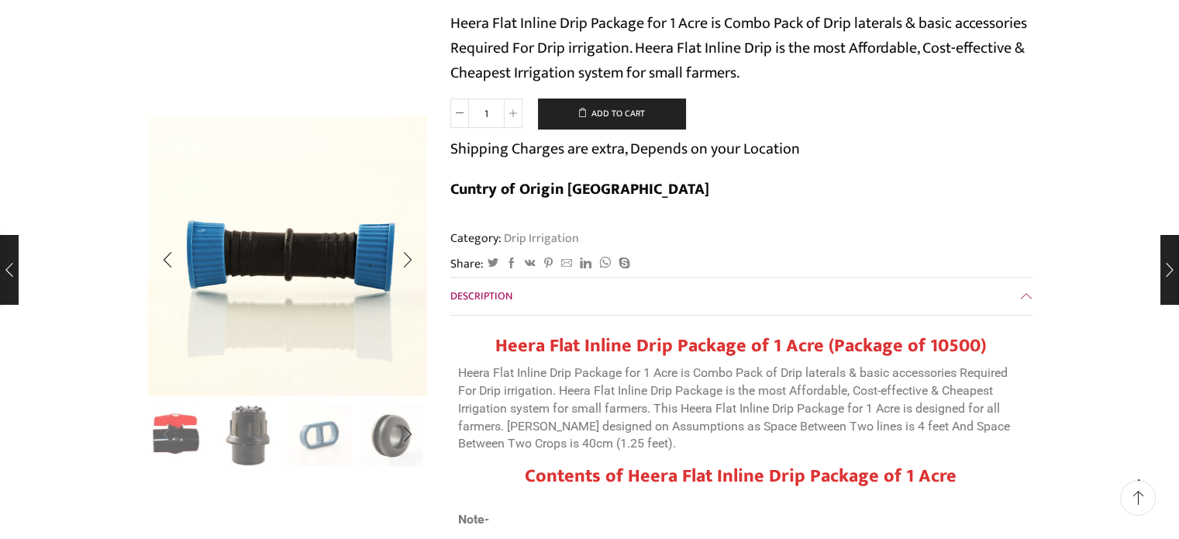
click at [167, 432] on div "Previous slide" at bounding box center [167, 435] width 39 height 39
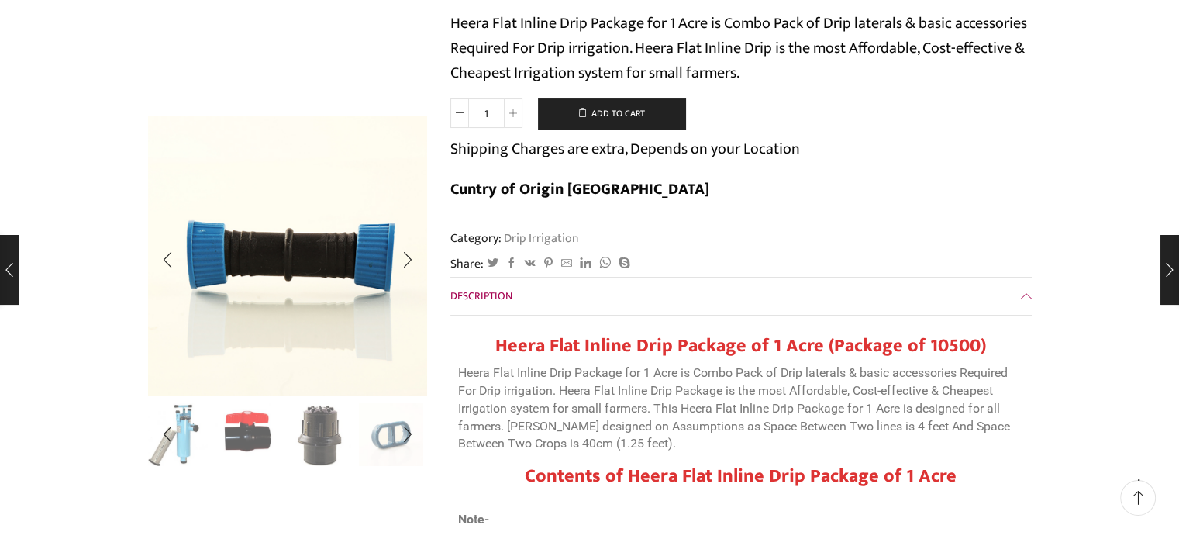
click at [247, 437] on img "4 / 10" at bounding box center [248, 433] width 64 height 64
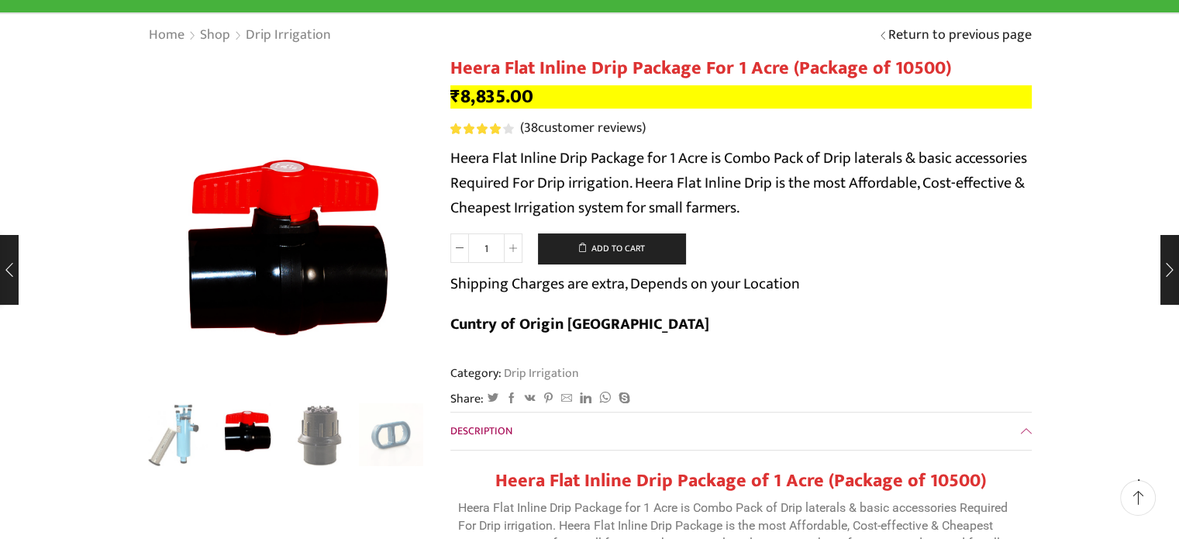
scroll to position [0, 0]
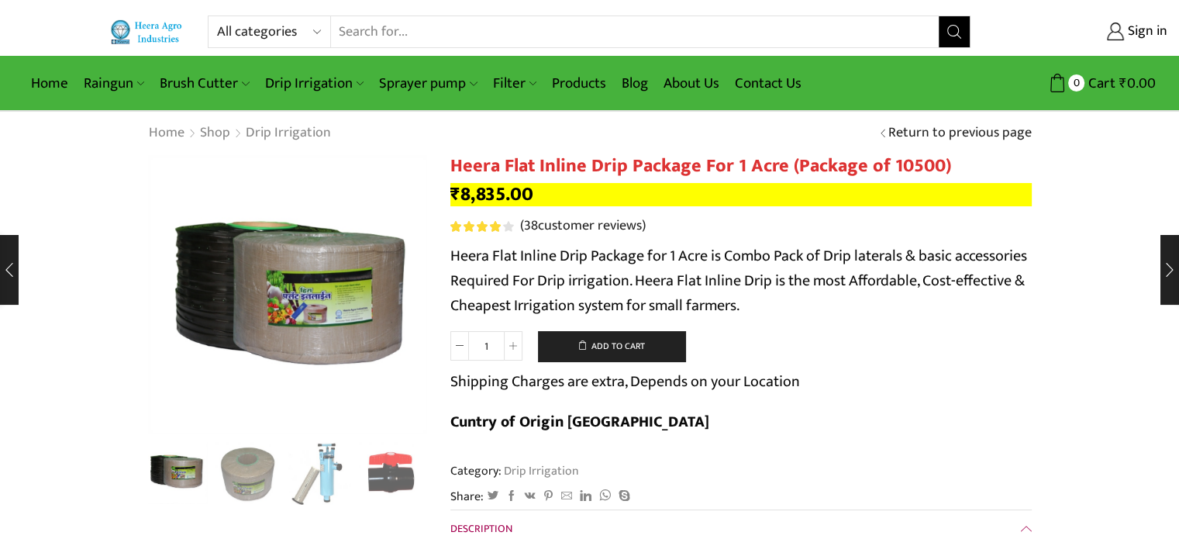
click at [397, 22] on input "Search input" at bounding box center [635, 31] width 609 height 31
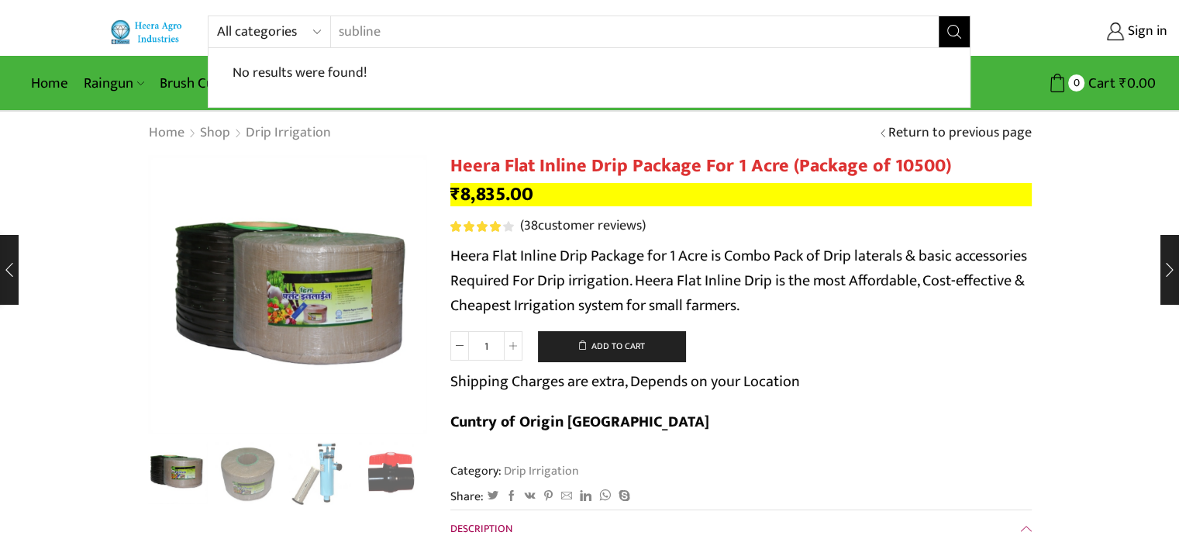
click at [394, 36] on input "subline" at bounding box center [635, 31] width 609 height 31
type input "subline"
click at [939, 16] on button "Search" at bounding box center [954, 31] width 31 height 31
